Goal: Task Accomplishment & Management: Manage account settings

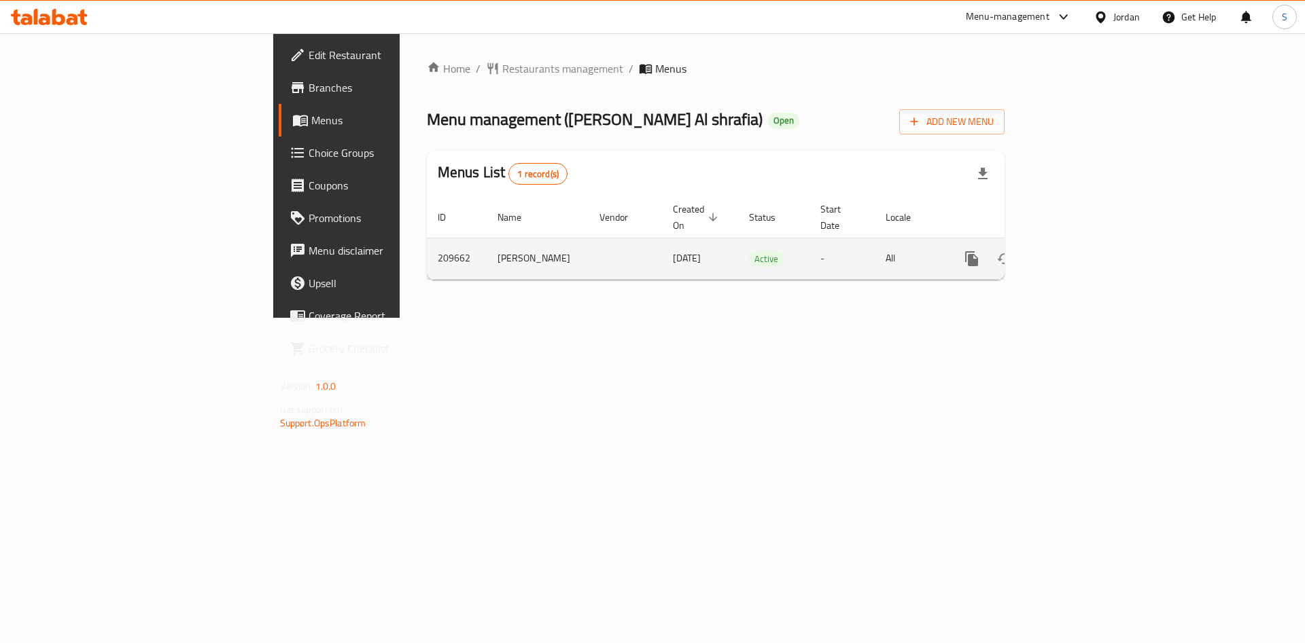
click at [1086, 253] on link "enhanced table" at bounding box center [1069, 259] width 33 height 33
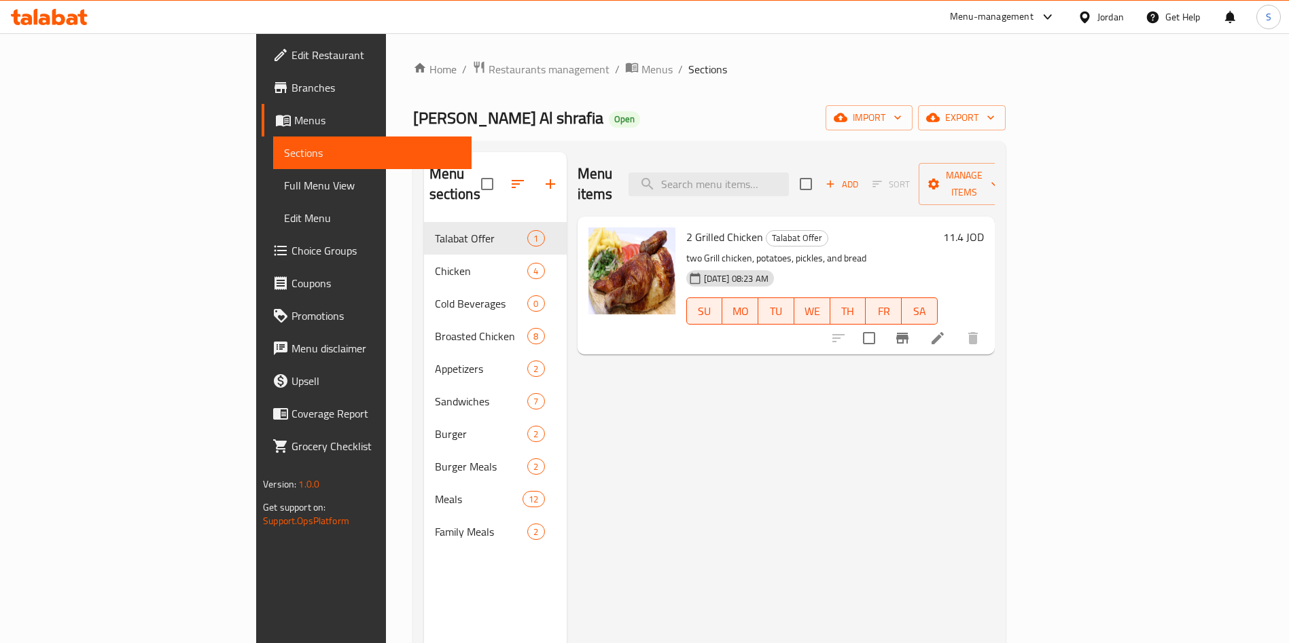
click at [1033, 479] on div "Home / Restaurants management / Menus / Sections [PERSON_NAME] Al shrafia Open …" at bounding box center [709, 433] width 647 height 800
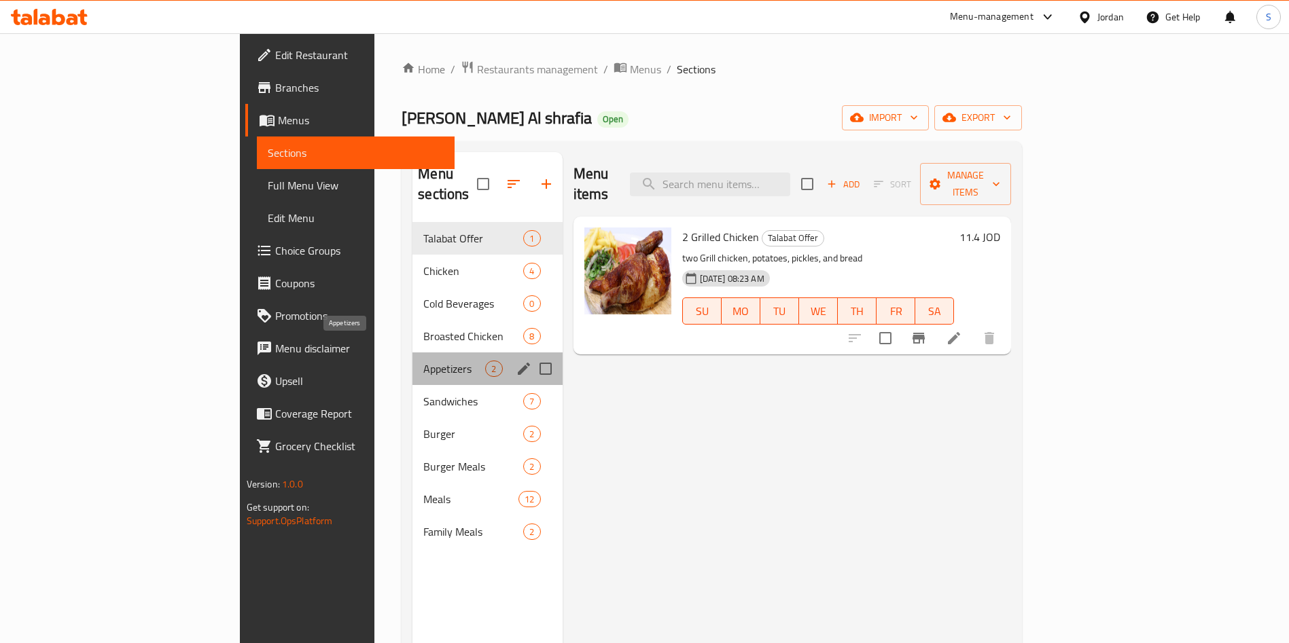
click at [423, 361] on span "Appetizers" at bounding box center [454, 369] width 62 height 16
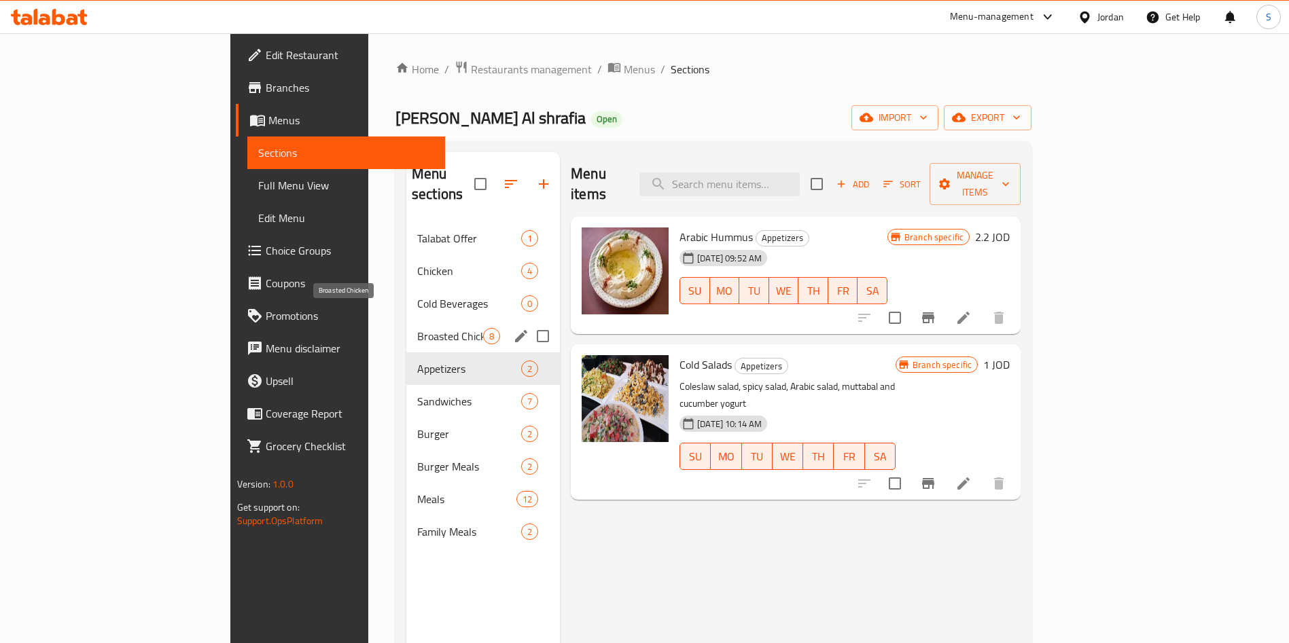
click at [417, 328] on span "Broasted Chicken" at bounding box center [450, 336] width 66 height 16
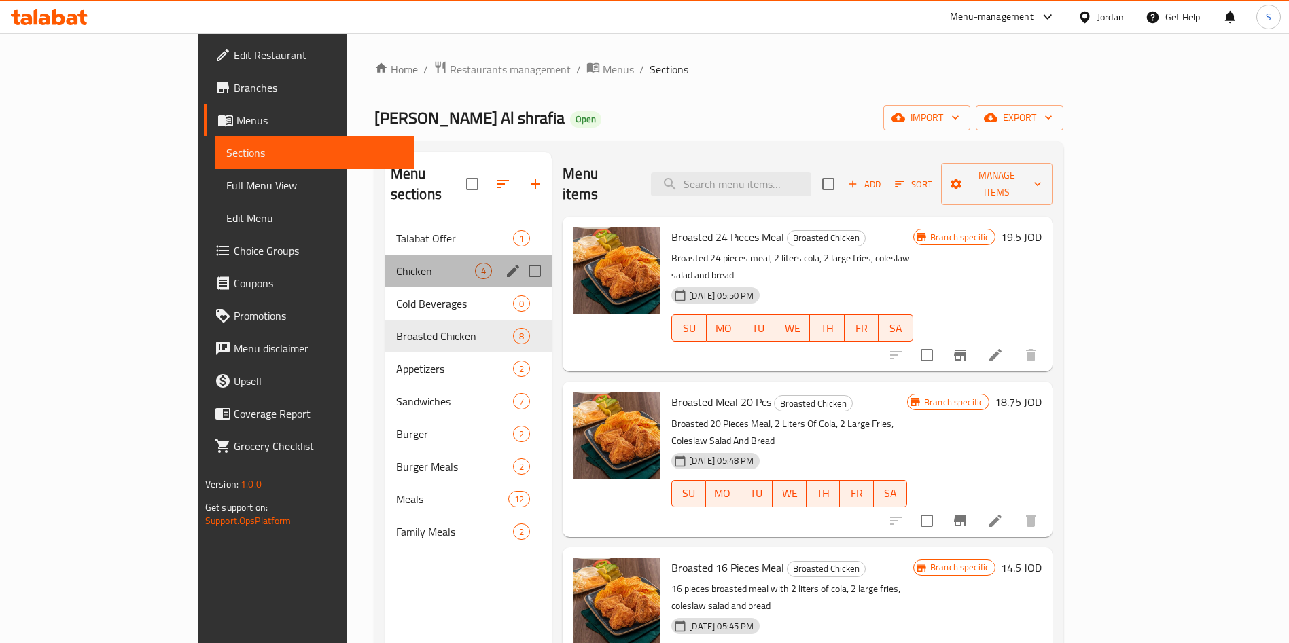
click at [385, 266] on div "Chicken 4" at bounding box center [468, 271] width 167 height 33
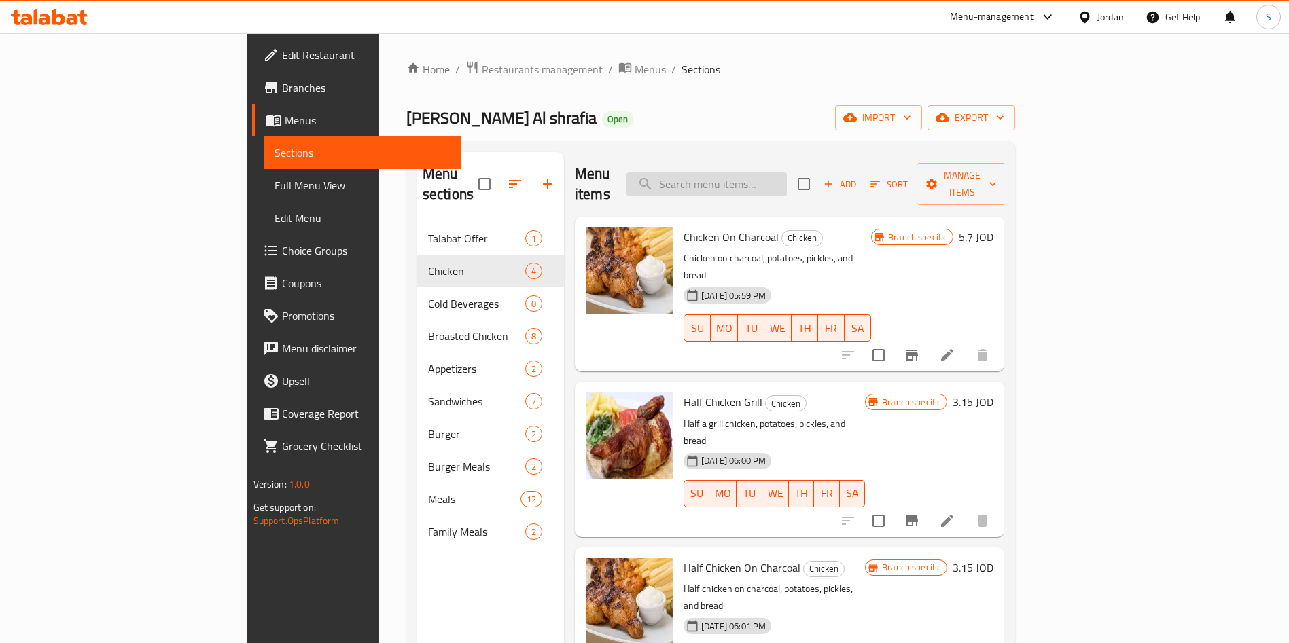
click at [755, 183] on input "search" at bounding box center [706, 185] width 160 height 24
click at [754, 178] on input "search" at bounding box center [706, 185] width 160 height 24
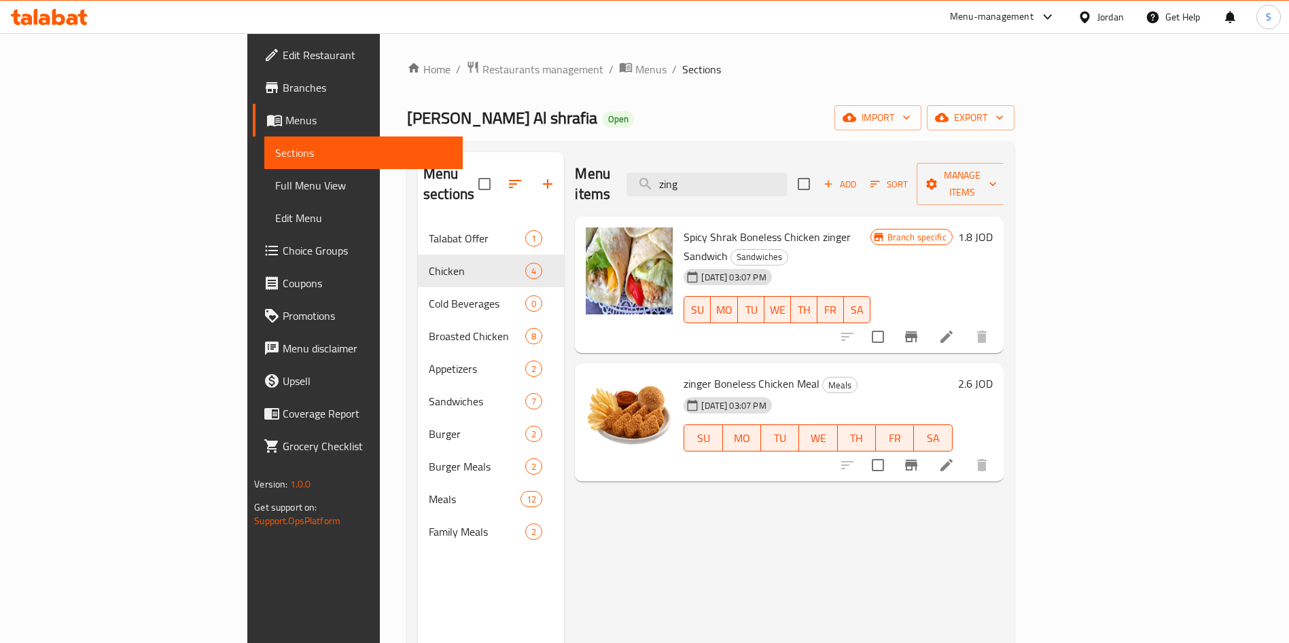
type input "zing"
click at [965, 453] on li at bounding box center [946, 465] width 38 height 24
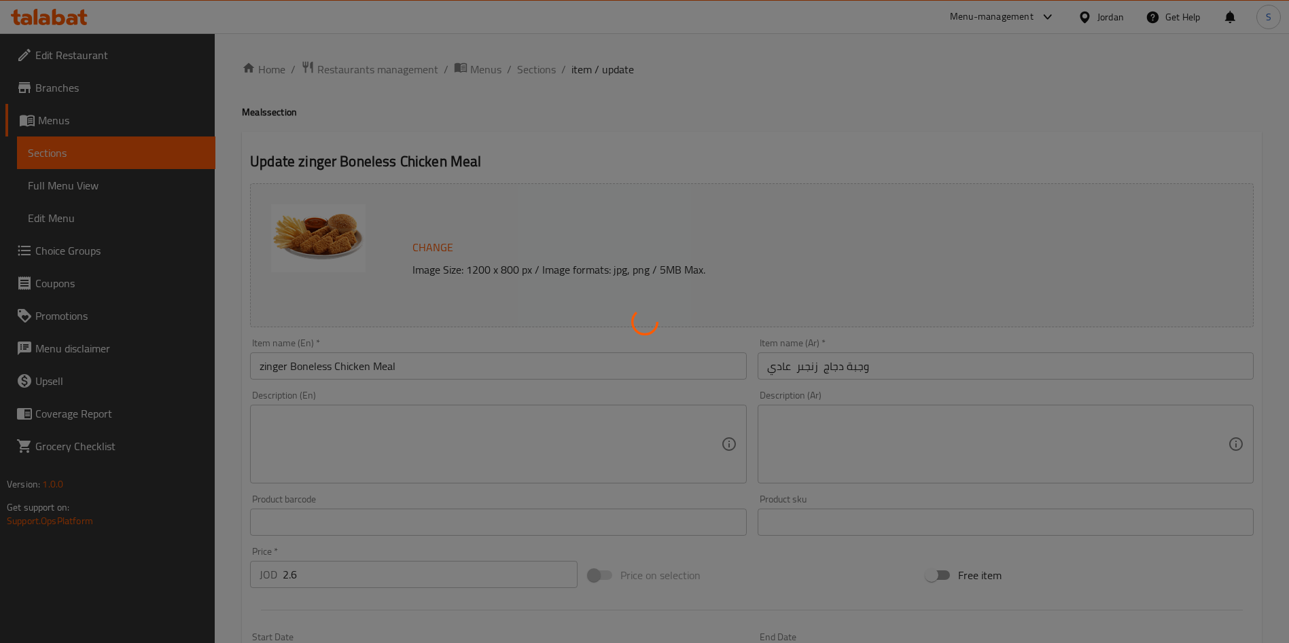
click at [537, 56] on div at bounding box center [644, 321] width 1289 height 643
click at [537, 63] on div at bounding box center [644, 321] width 1289 height 643
click at [537, 69] on div at bounding box center [644, 321] width 1289 height 643
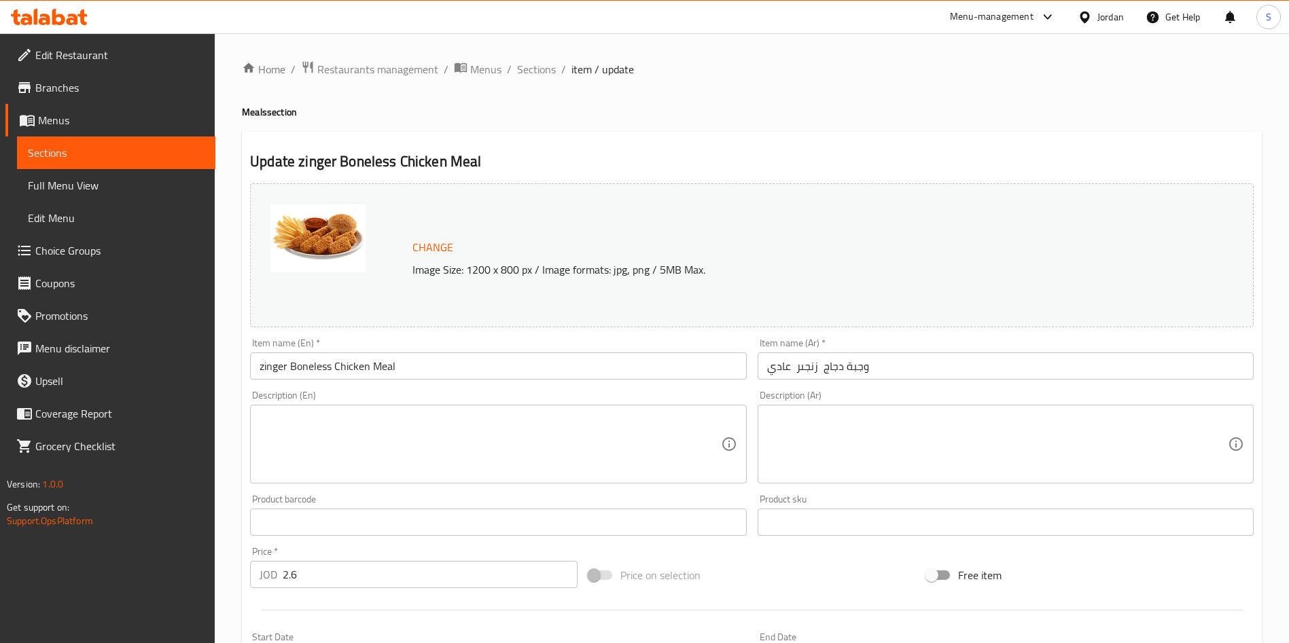
click at [537, 69] on div at bounding box center [644, 321] width 1289 height 643
click at [536, 68] on span "Sections" at bounding box center [536, 69] width 39 height 16
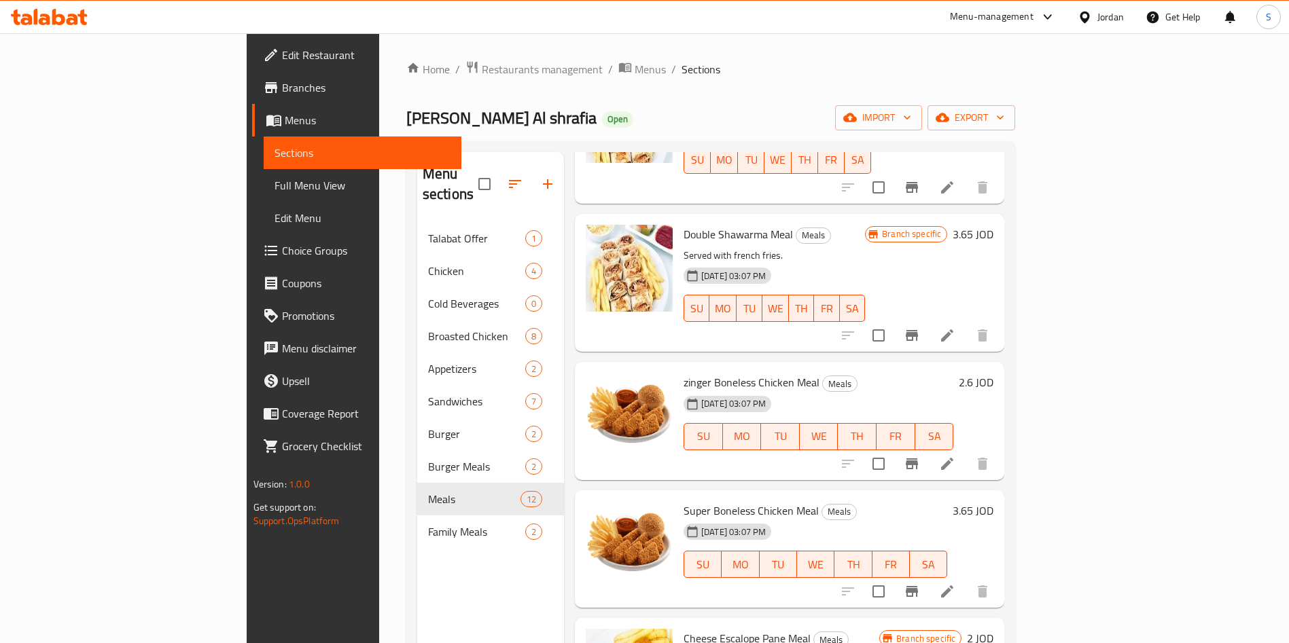
scroll to position [510, 0]
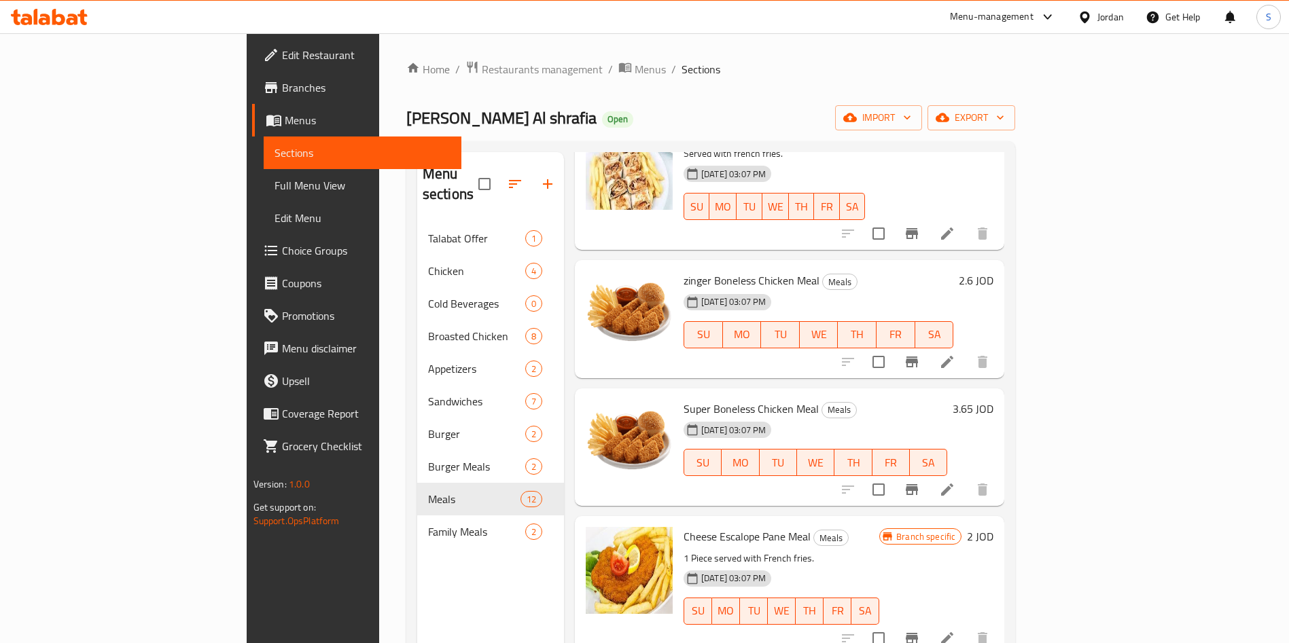
click at [966, 478] on li at bounding box center [947, 490] width 38 height 24
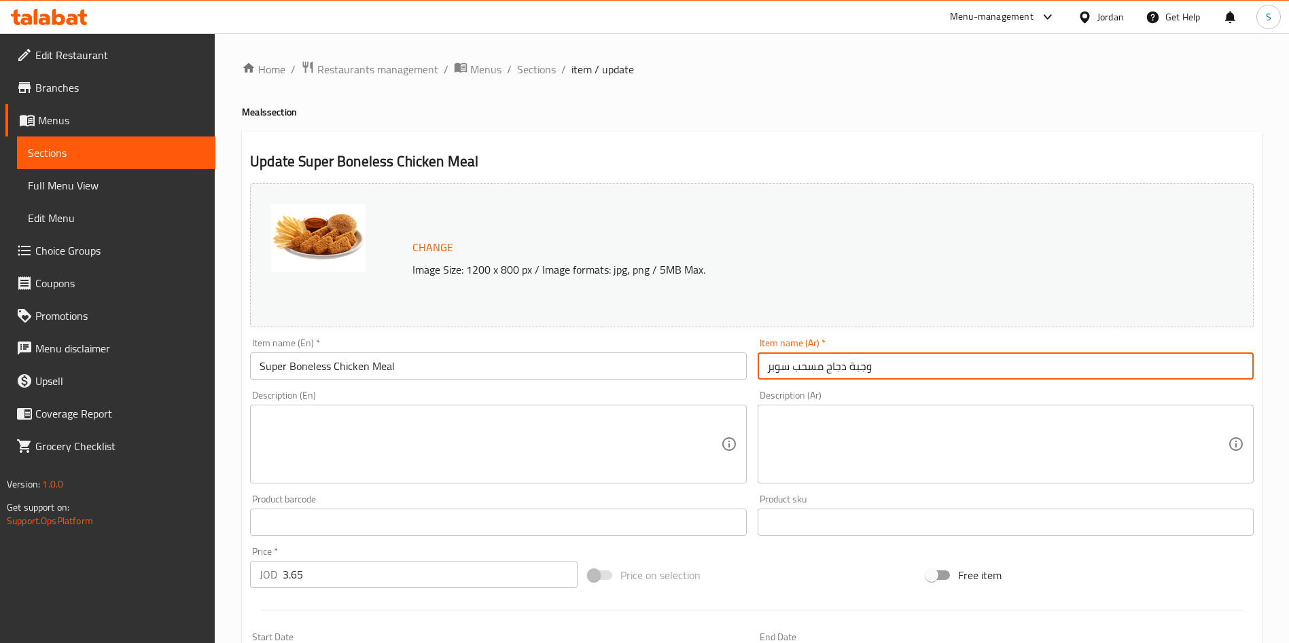
drag, startPoint x: 848, startPoint y: 372, endPoint x: 797, endPoint y: 372, distance: 51.0
click at [797, 372] on input "وجبة دجاج مسحب سوبر" at bounding box center [1006, 366] width 496 height 27
drag, startPoint x: 794, startPoint y: 370, endPoint x: 847, endPoint y: 372, distance: 53.7
click at [847, 372] on input "وجبة دجاج مسحب سوبر" at bounding box center [1006, 366] width 496 height 27
type input "وجبة زنجر سوبر"
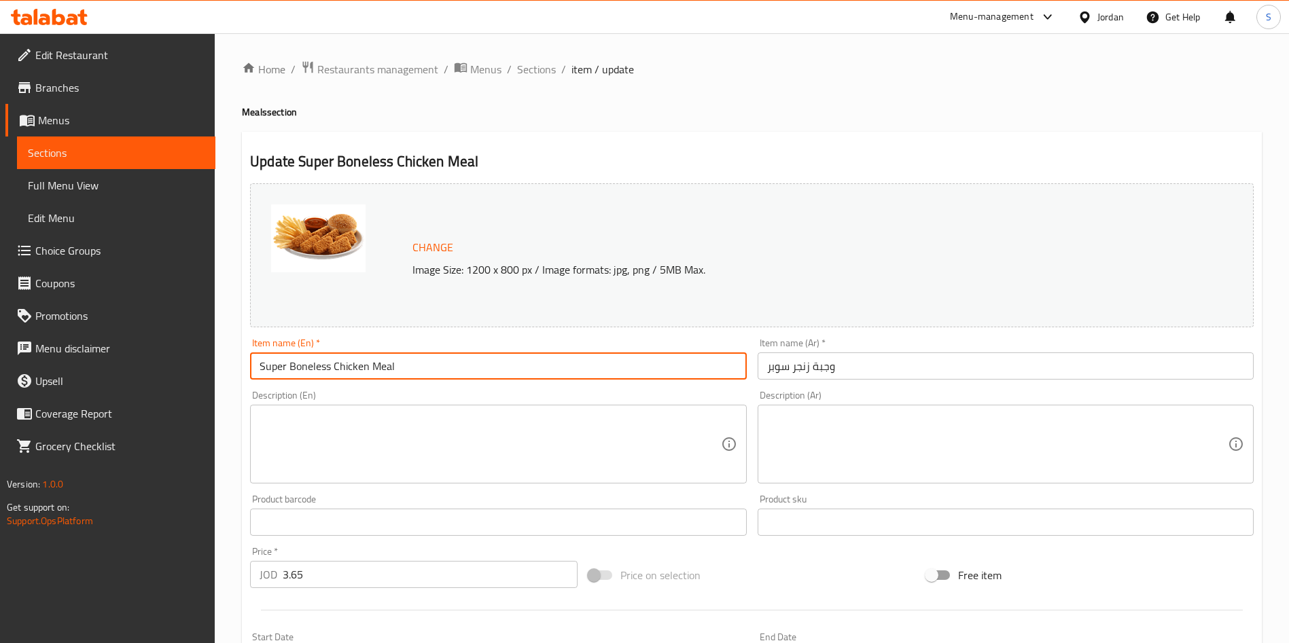
drag, startPoint x: 331, startPoint y: 361, endPoint x: 291, endPoint y: 359, distance: 39.4
click at [291, 359] on input "Super Boneless Chicken Meal" at bounding box center [498, 366] width 496 height 27
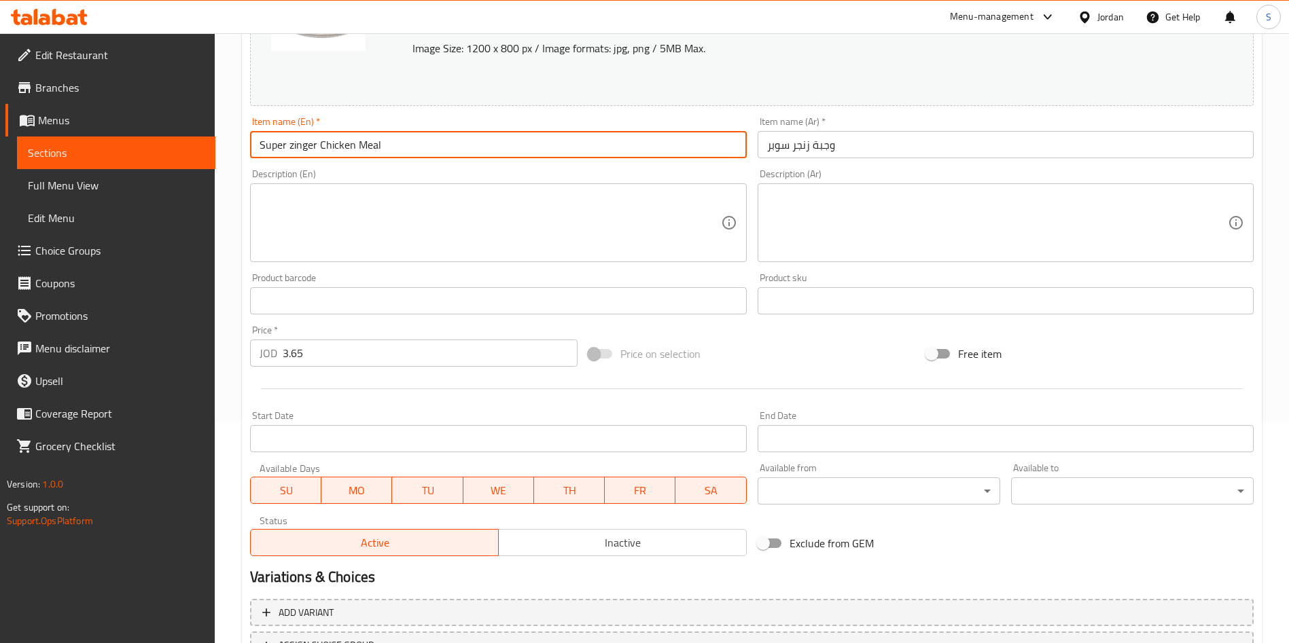
scroll to position [336, 0]
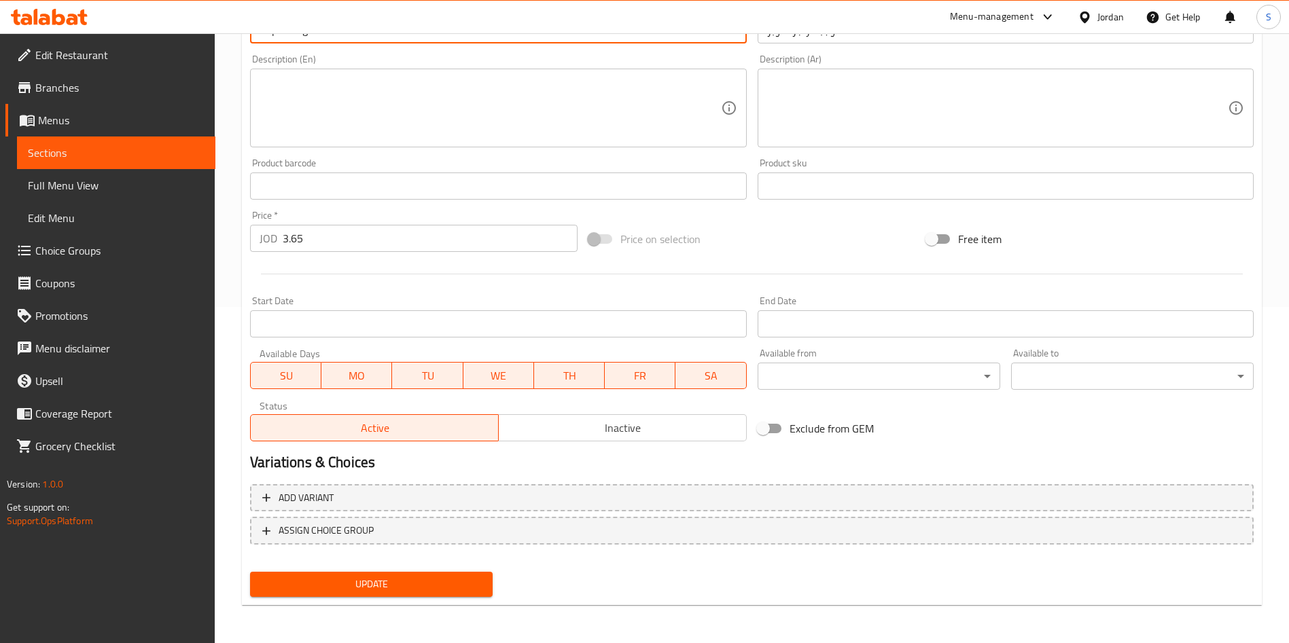
type input "Super zinger Chicken Meal"
click at [386, 580] on span "Update" at bounding box center [371, 584] width 221 height 17
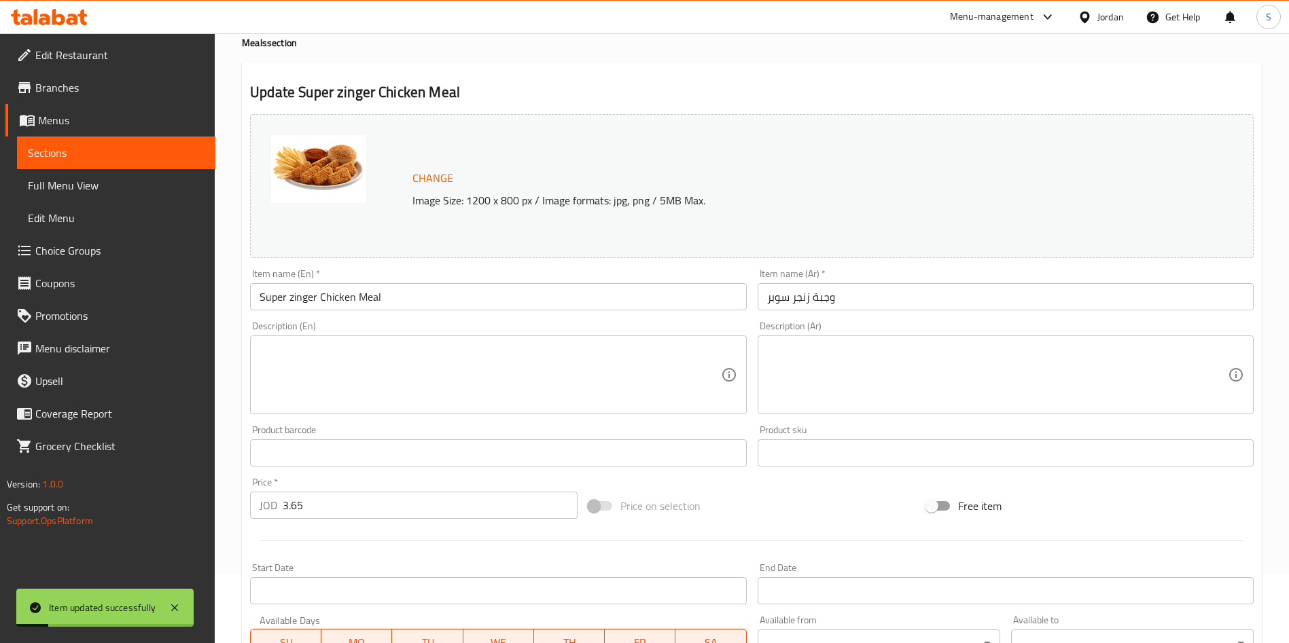
scroll to position [0, 0]
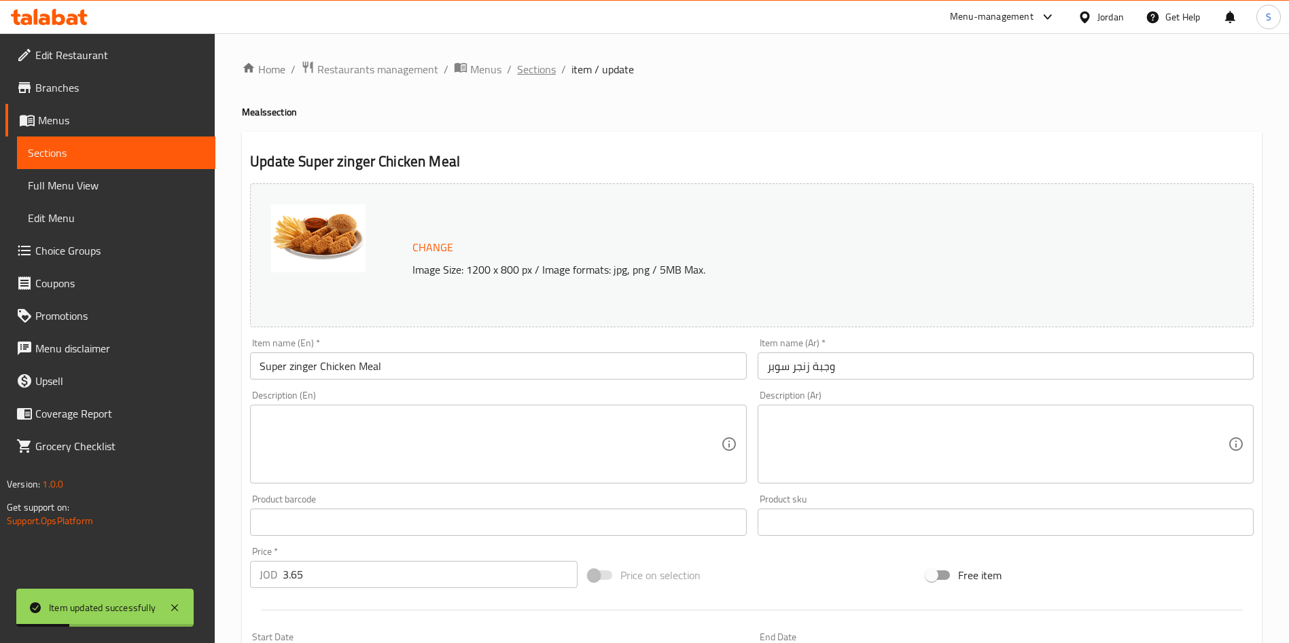
click at [546, 67] on span "Sections" at bounding box center [536, 69] width 39 height 16
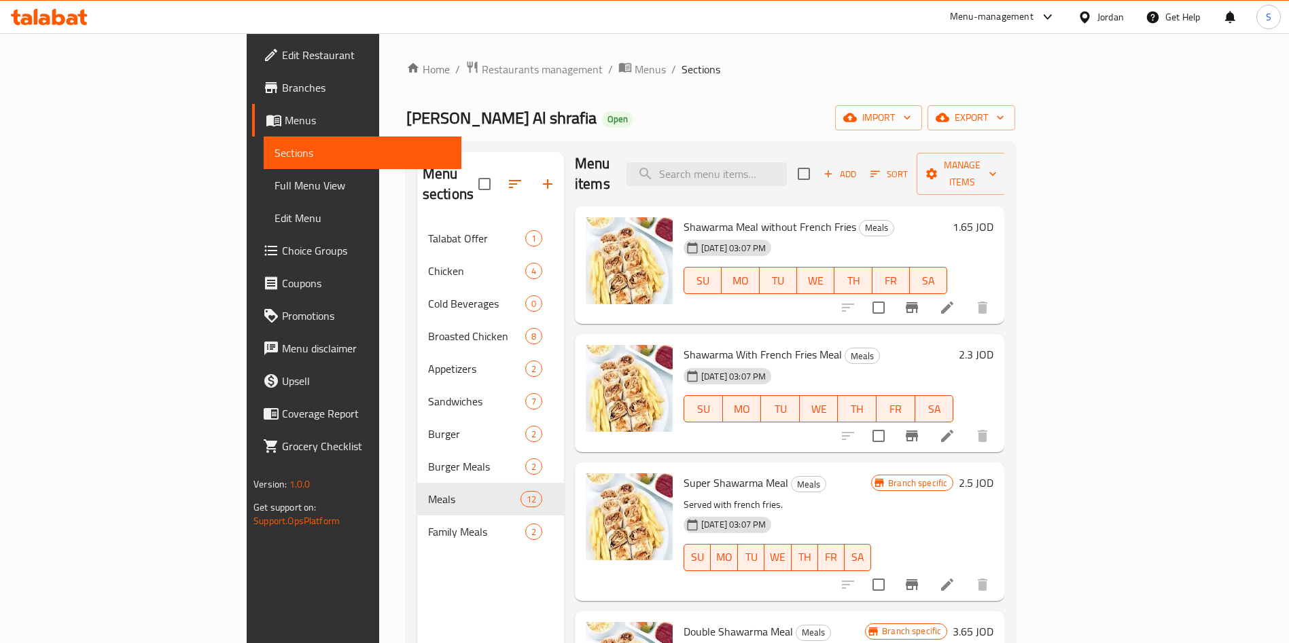
click at [379, 48] on div "Home / Restaurants management / Menus / Sections [PERSON_NAME] Al shrafia Open …" at bounding box center [711, 433] width 664 height 800
click at [482, 61] on span "Restaurants management" at bounding box center [542, 69] width 121 height 16
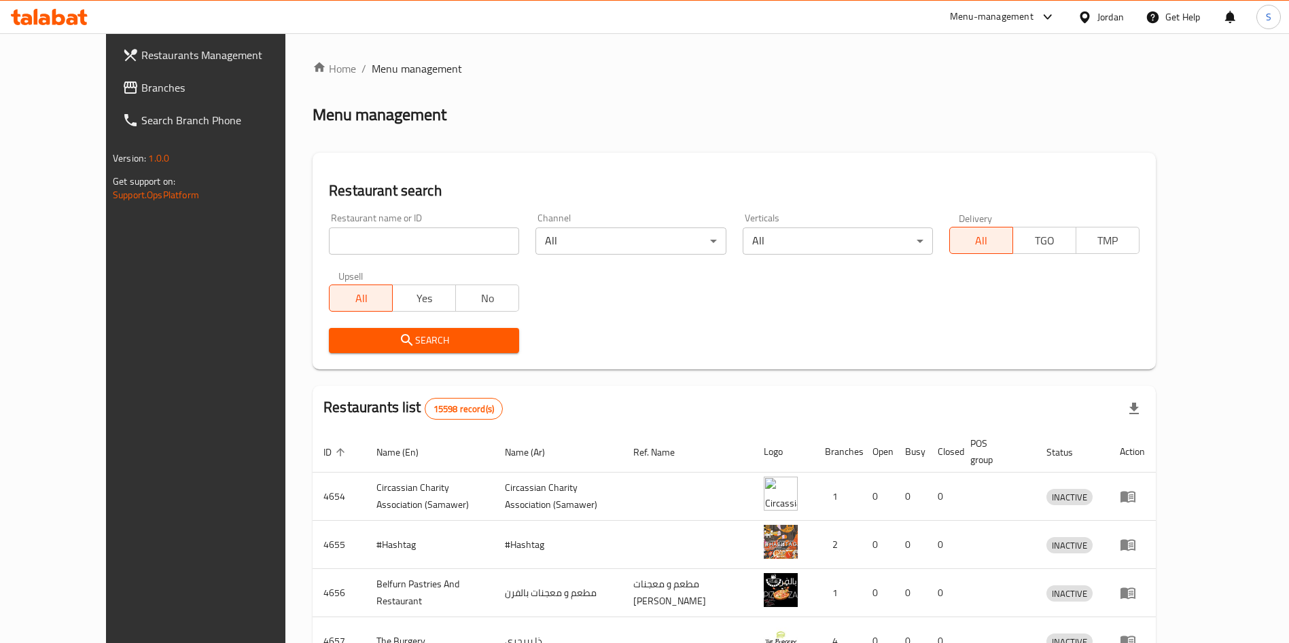
click at [336, 264] on div "Upsell All Yes No" at bounding box center [424, 291] width 207 height 57
click at [341, 250] on input "search" at bounding box center [424, 241] width 190 height 27
type input "سدر وفخارة"
click at [399, 337] on icon "submit" at bounding box center [407, 340] width 16 height 16
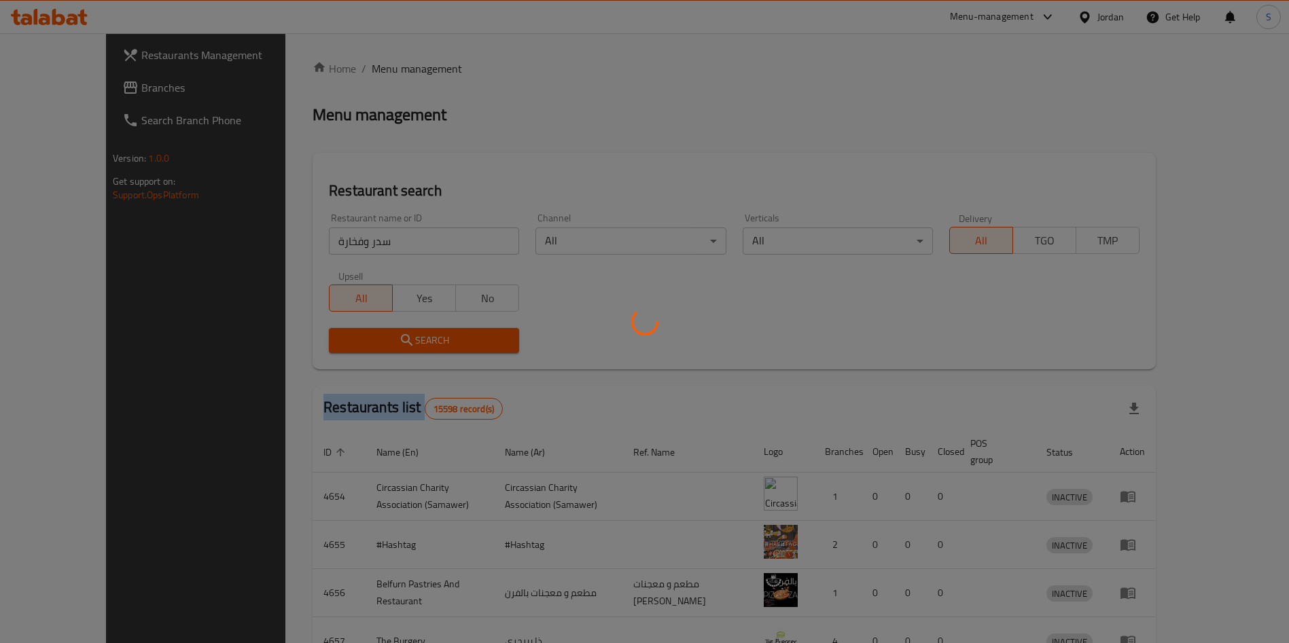
click at [361, 337] on div at bounding box center [644, 321] width 1289 height 643
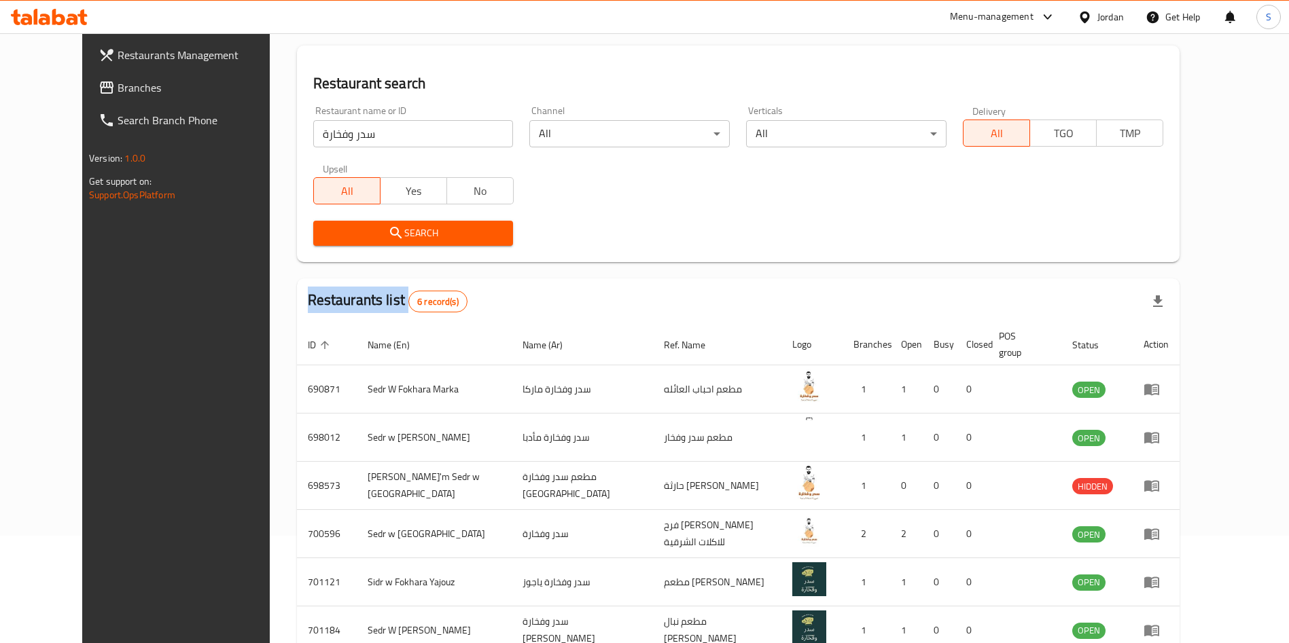
scroll to position [177, 0]
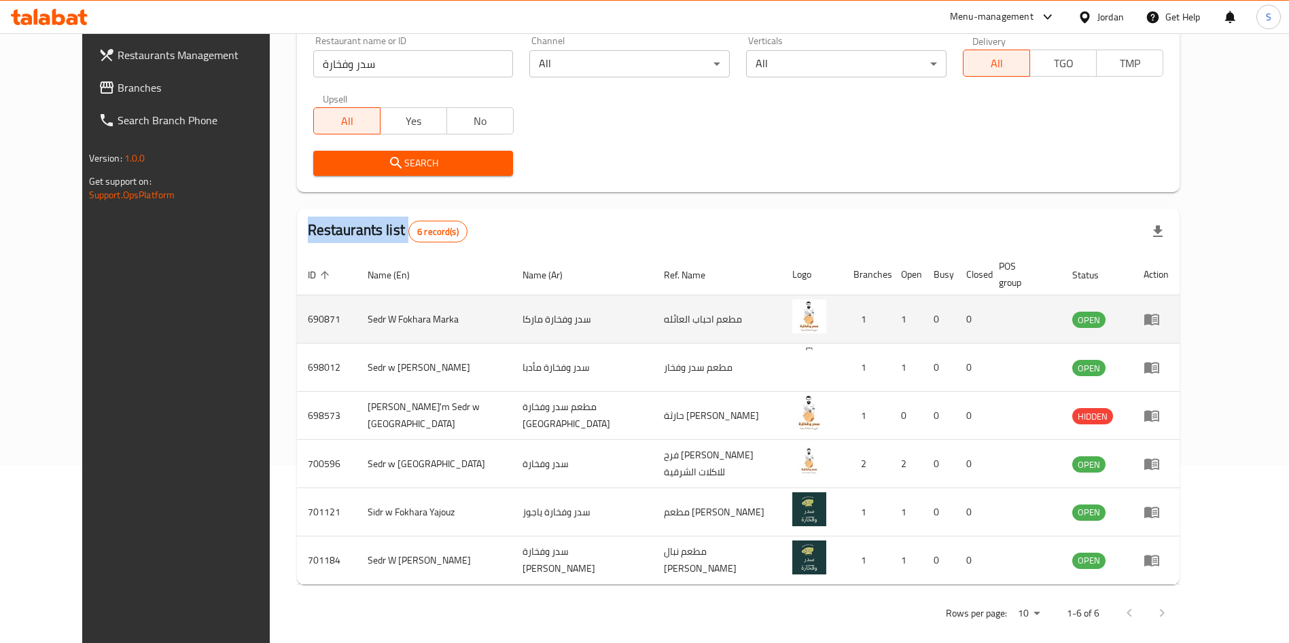
click at [1160, 311] on icon "enhanced table" at bounding box center [1151, 319] width 16 height 16
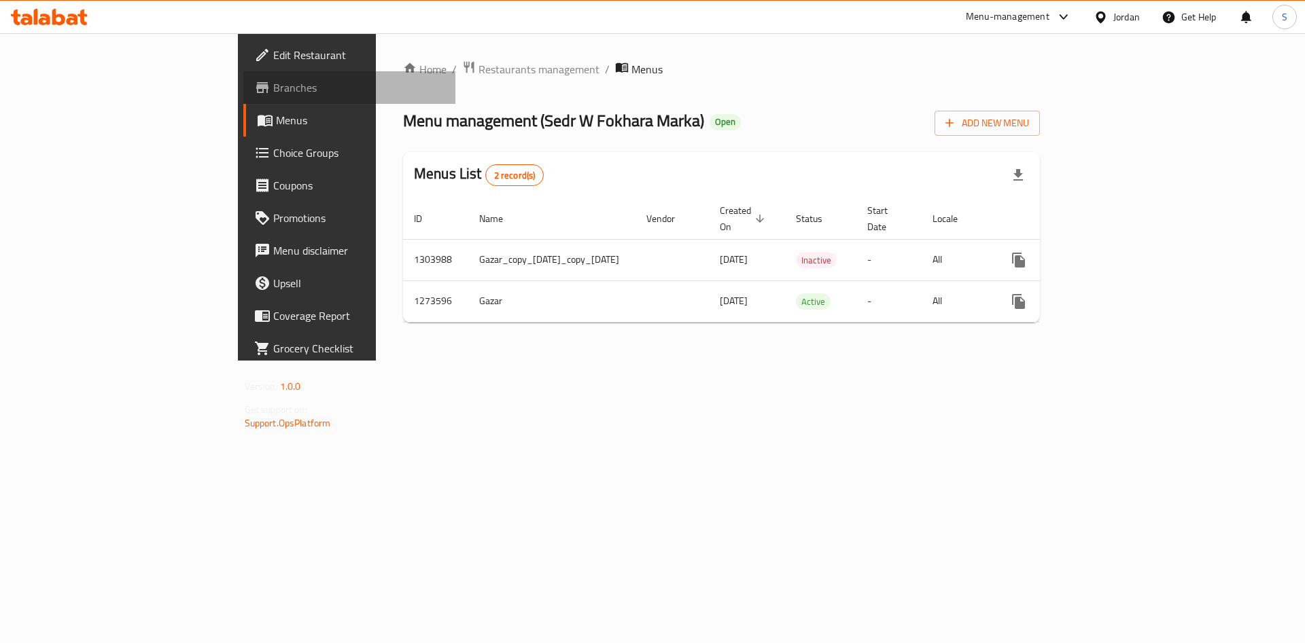
click at [273, 92] on span "Branches" at bounding box center [359, 87] width 172 height 16
